Goal: Navigation & Orientation: Find specific page/section

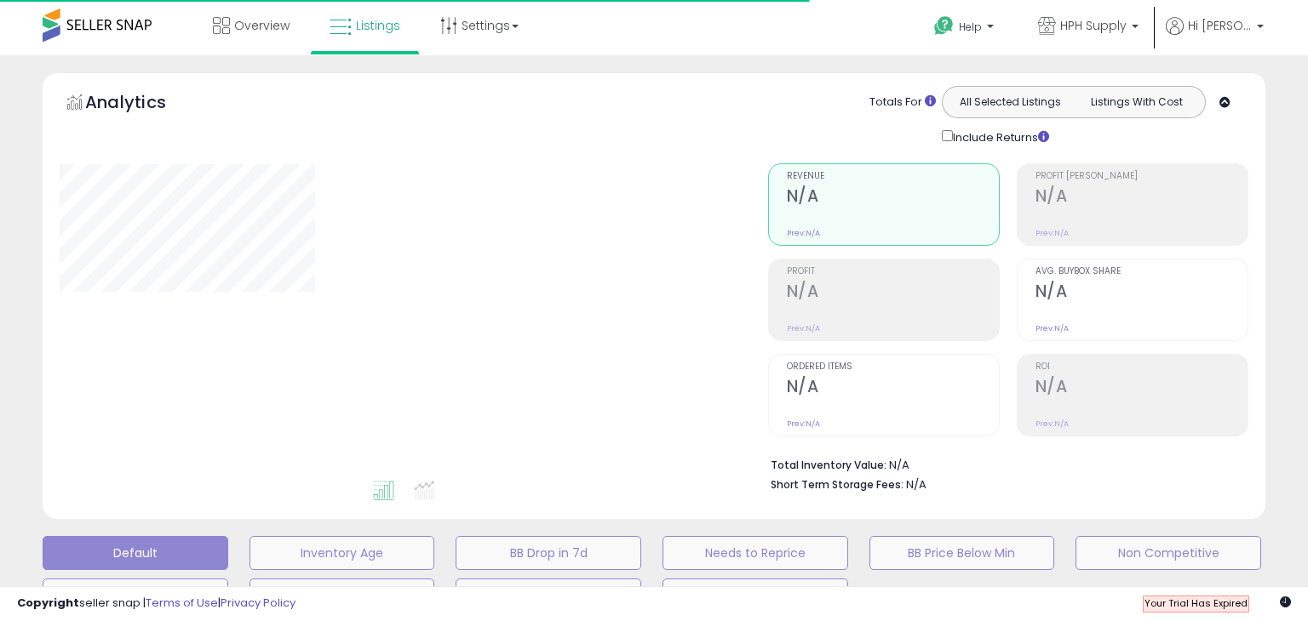
type input "**********"
select select "**"
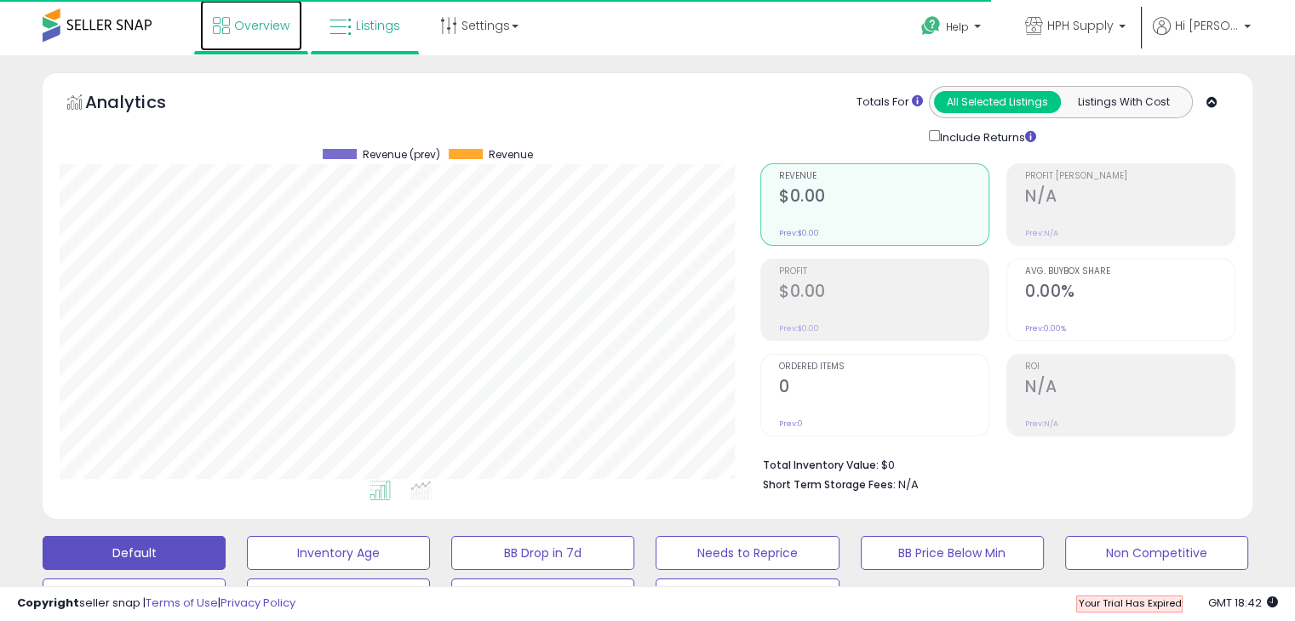
click at [276, 26] on span "Overview" at bounding box center [261, 25] width 55 height 17
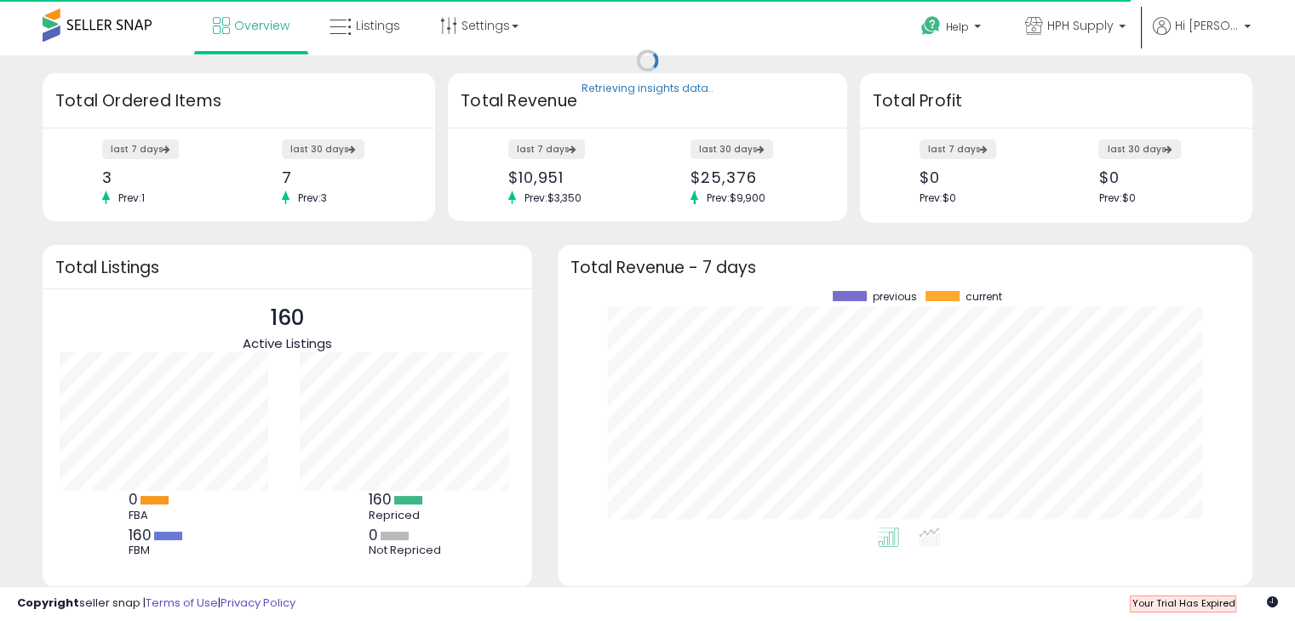
scroll to position [236, 661]
